Goal: Communication & Community: Answer question/provide support

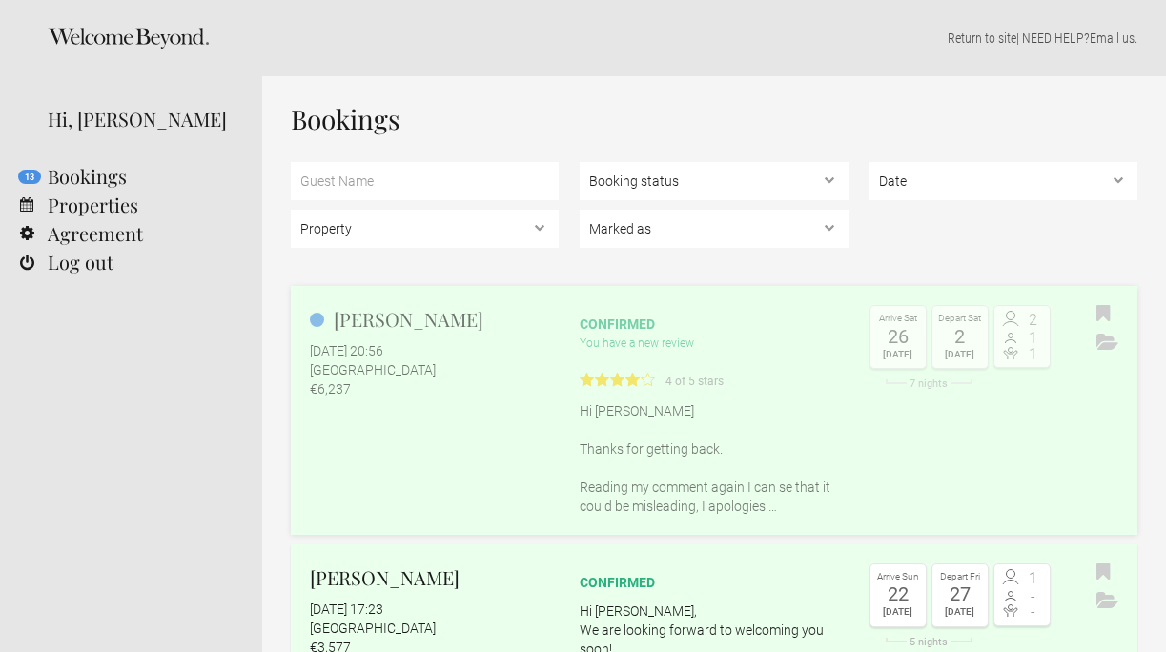
click at [677, 437] on p "Hi Claudia Thanks for getting back. Reading my comment again I can se that it c…" at bounding box center [714, 459] width 268 height 114
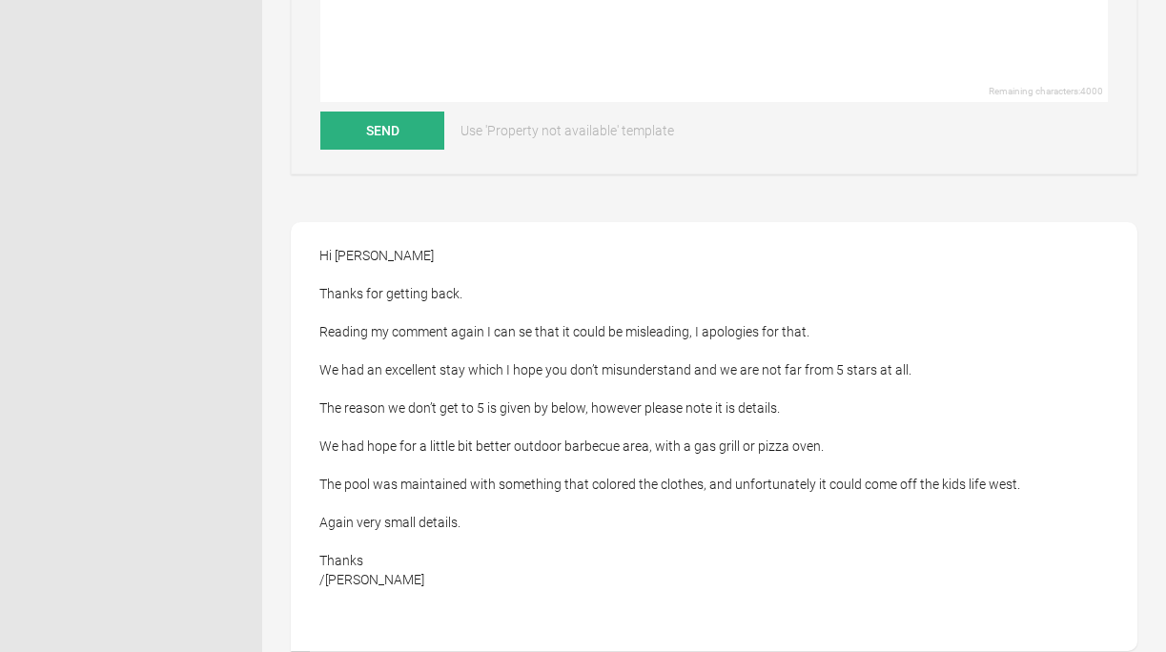
scroll to position [683, 0]
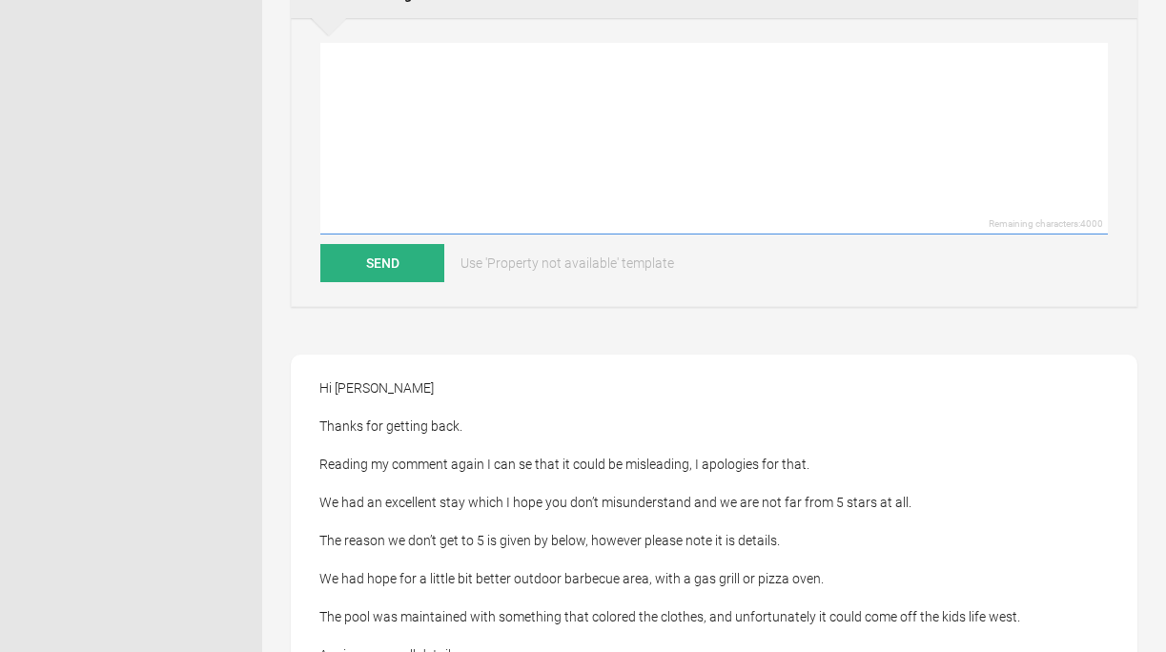
click at [389, 69] on textarea at bounding box center [714, 139] width 788 height 192
click at [420, 133] on textarea "Hi [PERSON_NAME], Thanks for the further information. Your review greatly" at bounding box center [714, 139] width 788 height 192
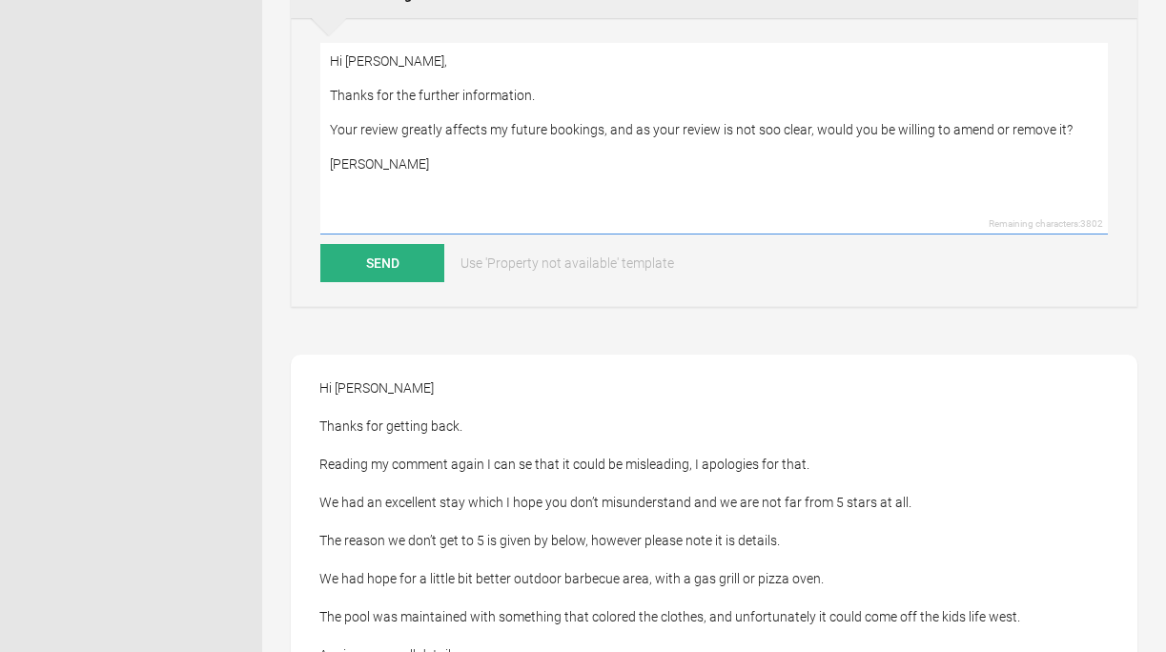
click at [597, 134] on textarea "Hi [PERSON_NAME], Thanks for the further information. Your review greatly affec…" at bounding box center [714, 139] width 788 height 192
drag, startPoint x: 608, startPoint y: 153, endPoint x: 332, endPoint y: 134, distance: 277.2
click at [332, 134] on textarea "Hi [PERSON_NAME], Thanks for the further information. Your review greatly affec…" at bounding box center [714, 139] width 788 height 192
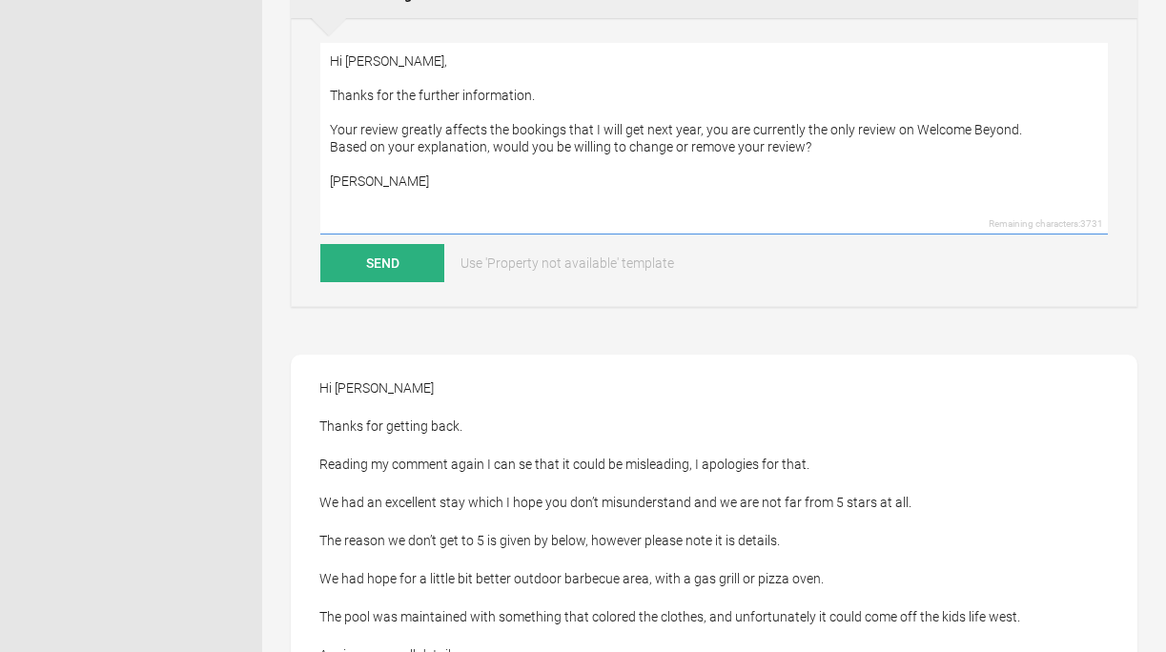
click at [557, 94] on textarea "Hi [PERSON_NAME], Thanks for the further information. Your review greatly affec…" at bounding box center [714, 139] width 788 height 192
click at [543, 89] on textarea "Hi [PERSON_NAME], Thanks for the further information. And great that you had an…" at bounding box center [714, 139] width 788 height 192
click at [746, 131] on textarea "Hi [PERSON_NAME], Thanks for the further information and great that you had an …" at bounding box center [714, 139] width 788 height 192
type textarea "Hi [PERSON_NAME], Thanks for the further information and great that you had an …"
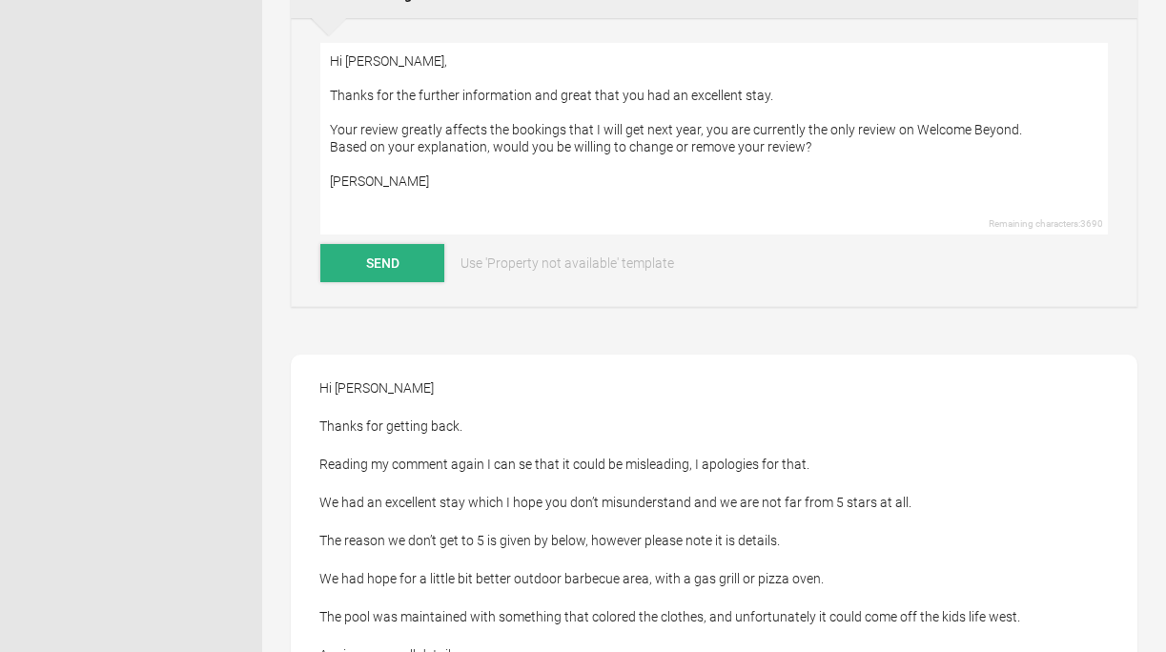
click at [390, 258] on button "Send" at bounding box center [382, 263] width 124 height 38
